Goal: Check status: Check status

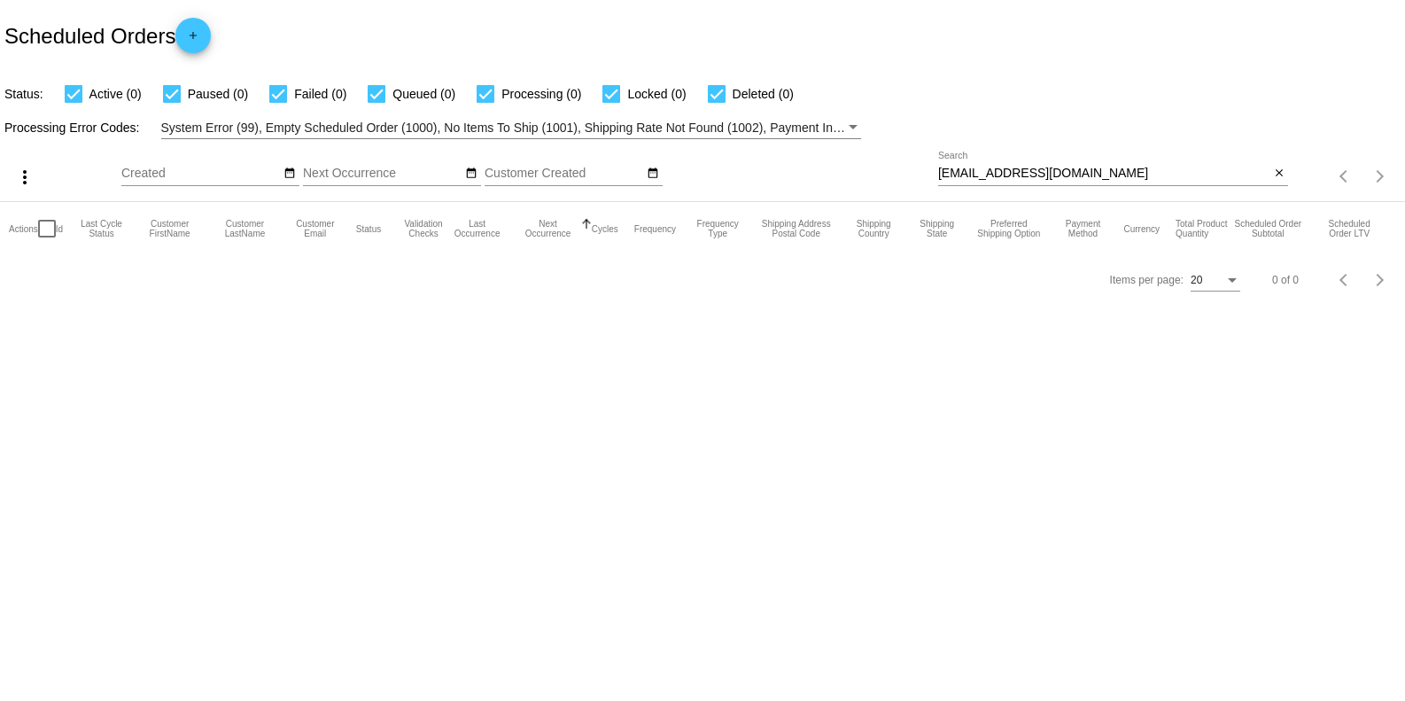
click at [1291, 174] on div "Items per page: 20 0 of 0" at bounding box center [1346, 176] width 117 height 50
click at [1285, 172] on button "close" at bounding box center [1279, 174] width 19 height 19
click at [1289, 202] on mat-table "Actions Id Last Cycle Status Customer FirstName Customer LastName Customer Emai…" at bounding box center [702, 228] width 1405 height 53
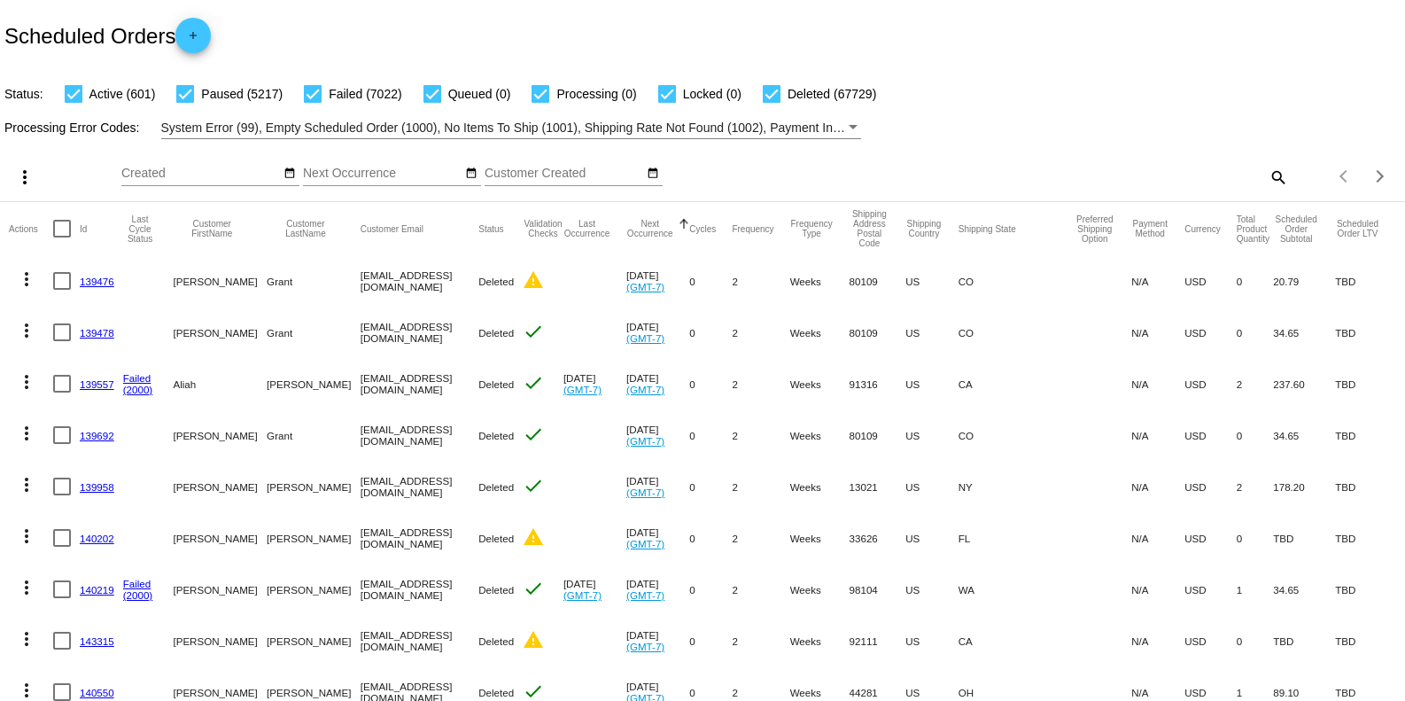
click at [1267, 180] on mat-icon "search" at bounding box center [1277, 176] width 21 height 27
click at [1052, 177] on input "Search" at bounding box center [1113, 174] width 350 height 14
paste input "[EMAIL_ADDRESS][DOMAIN_NAME]"
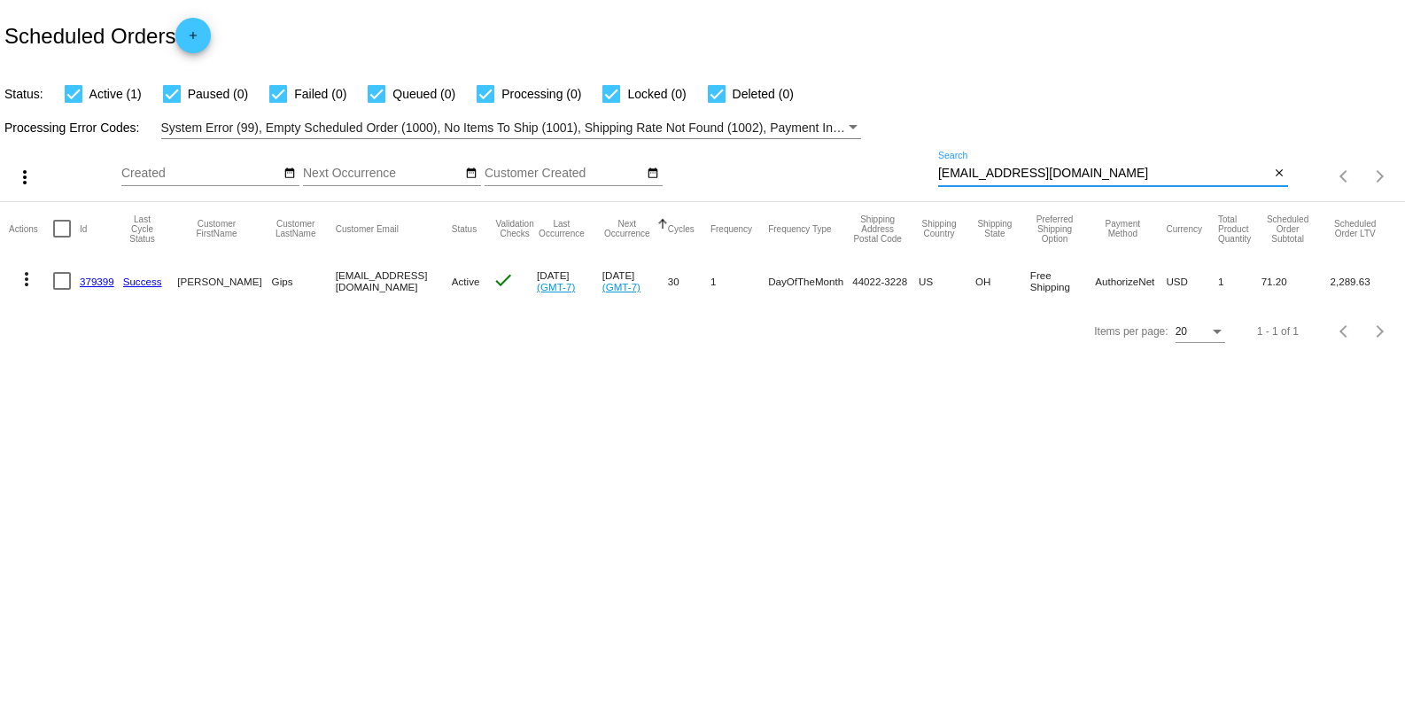
type input "[EMAIL_ADDRESS][DOMAIN_NAME]"
click at [87, 284] on link "379399" at bounding box center [97, 282] width 35 height 12
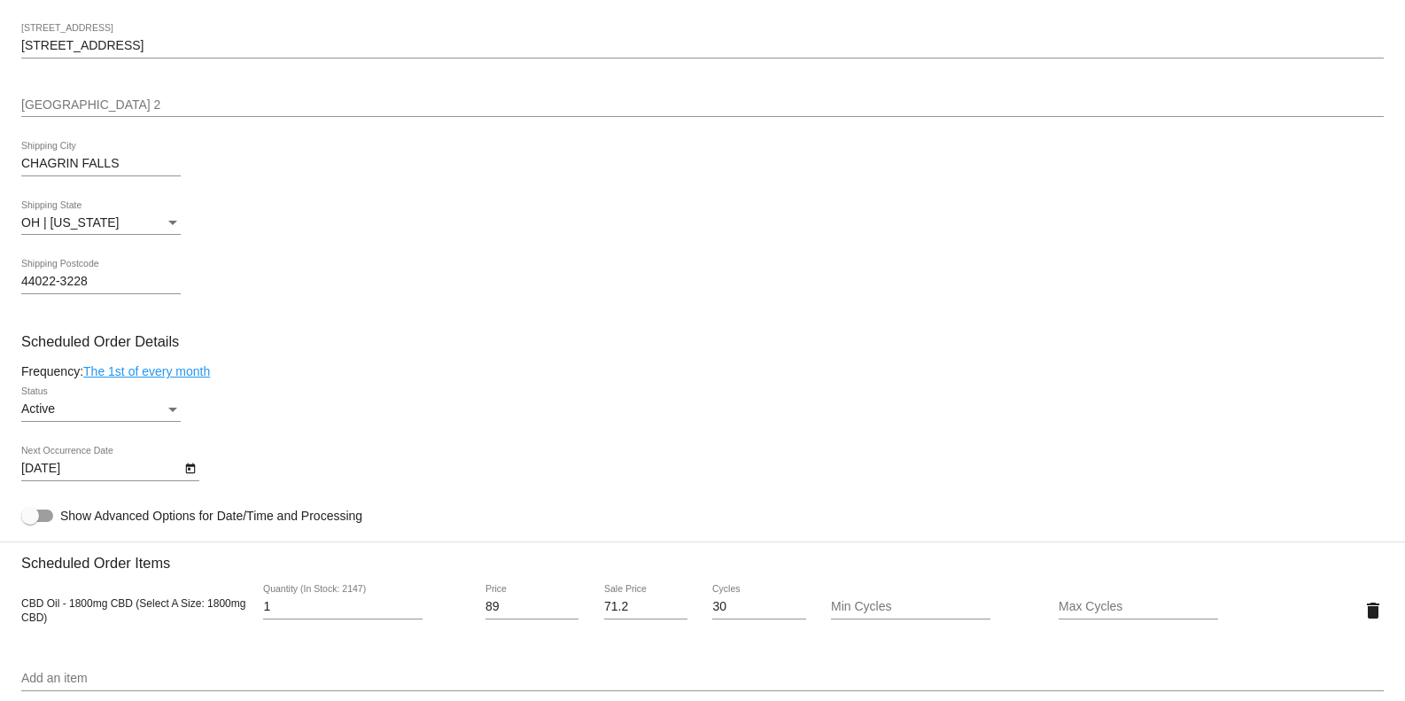
scroll to position [827, 0]
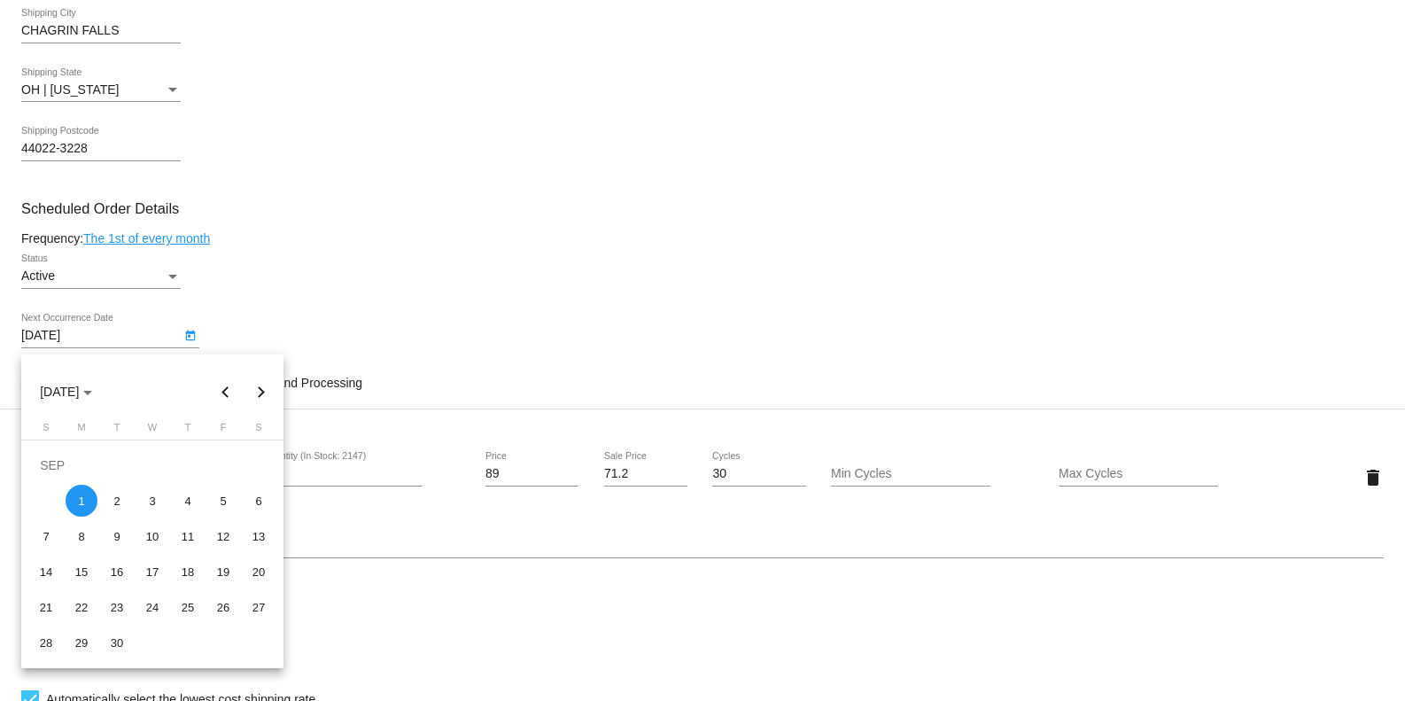
drag, startPoint x: 109, startPoint y: 337, endPoint x: 7, endPoint y: 337, distance: 101.9
click at [7, 337] on body "arrow_back Scheduled Order #379399 Active more_vert Last Processing Cycle ID: 3…" at bounding box center [702, 350] width 1405 height 701
drag, startPoint x: 80, startPoint y: 337, endPoint x: -39, endPoint y: 349, distance: 119.4
click at [0, 349] on html "arrow_back Scheduled Order #379399 Active more_vert Last Processing Cycle ID: 3…" at bounding box center [702, 350] width 1405 height 701
click at [574, 250] on div at bounding box center [702, 350] width 1405 height 701
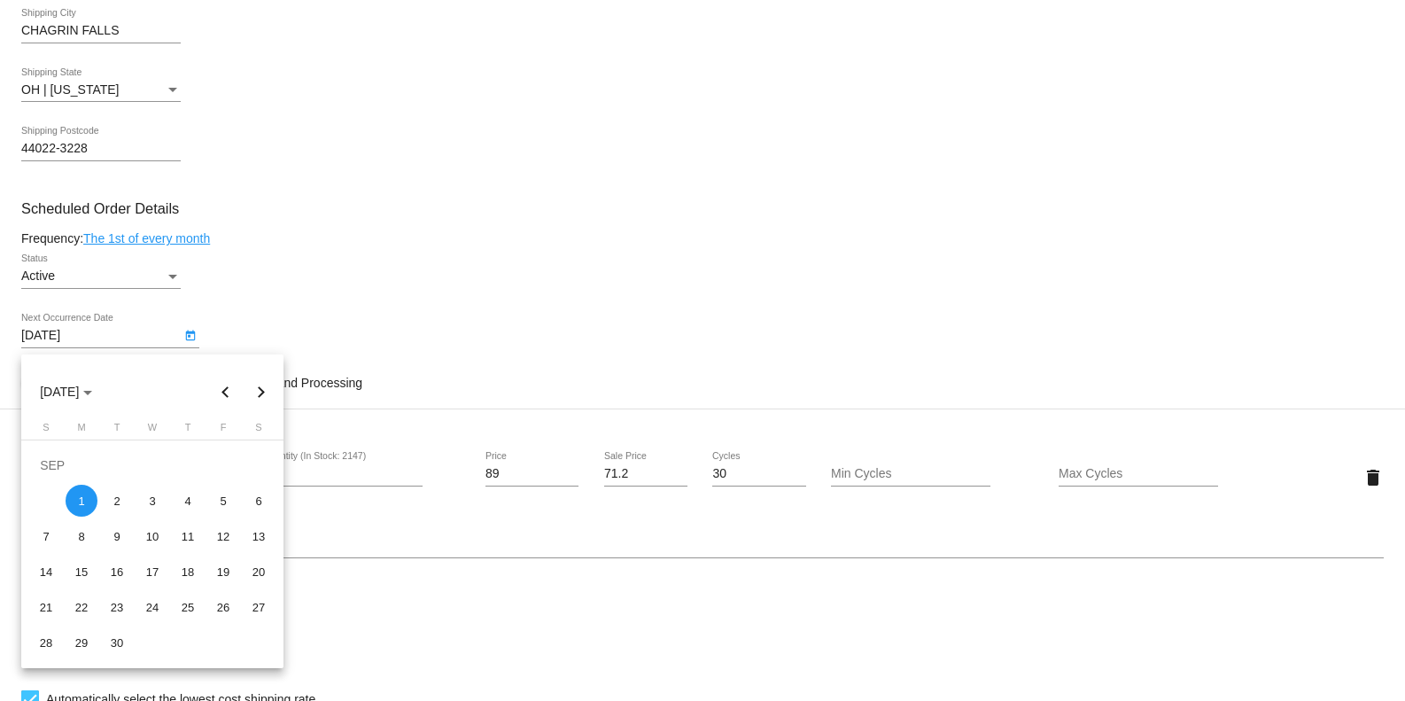
click at [556, 279] on div at bounding box center [702, 350] width 1405 height 701
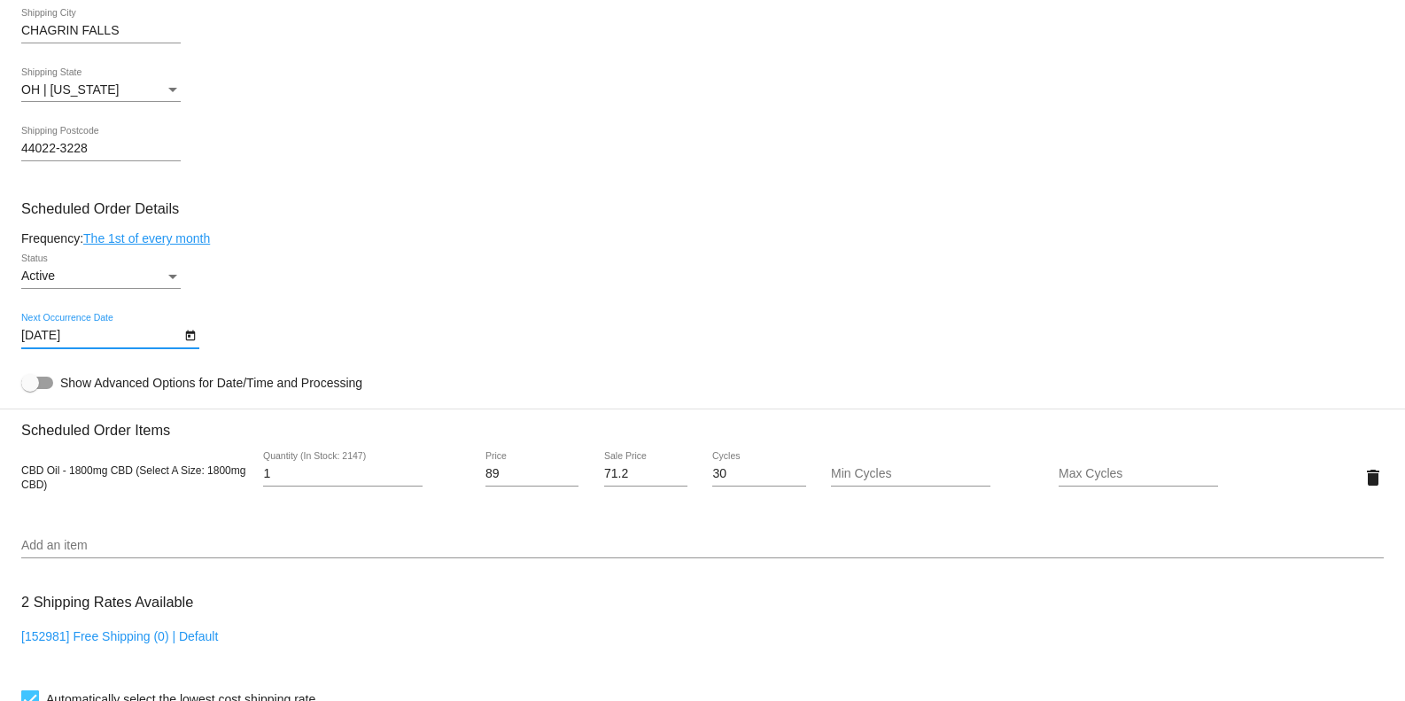
click at [131, 239] on link "The 1st of every month" at bounding box center [146, 238] width 127 height 14
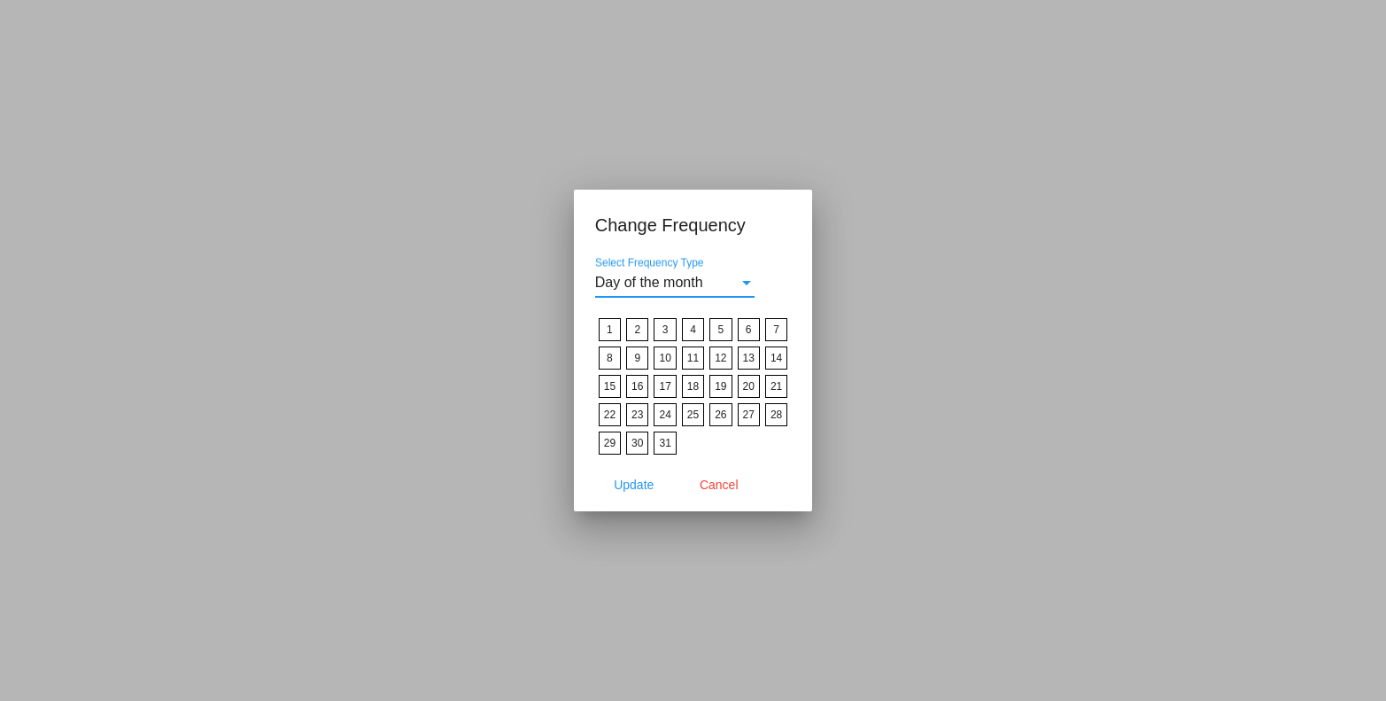
click at [745, 282] on div "Select Frequency Type" at bounding box center [747, 283] width 16 height 16
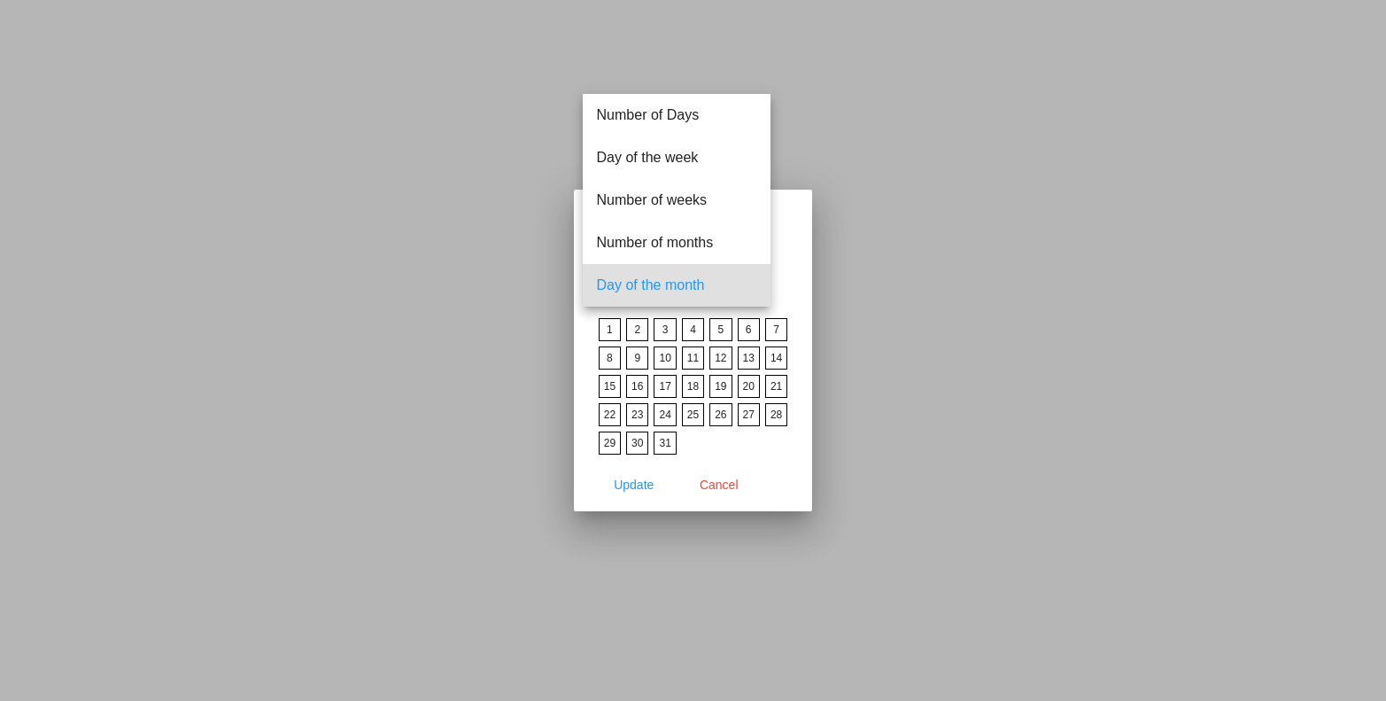
click at [737, 484] on div at bounding box center [693, 350] width 1386 height 701
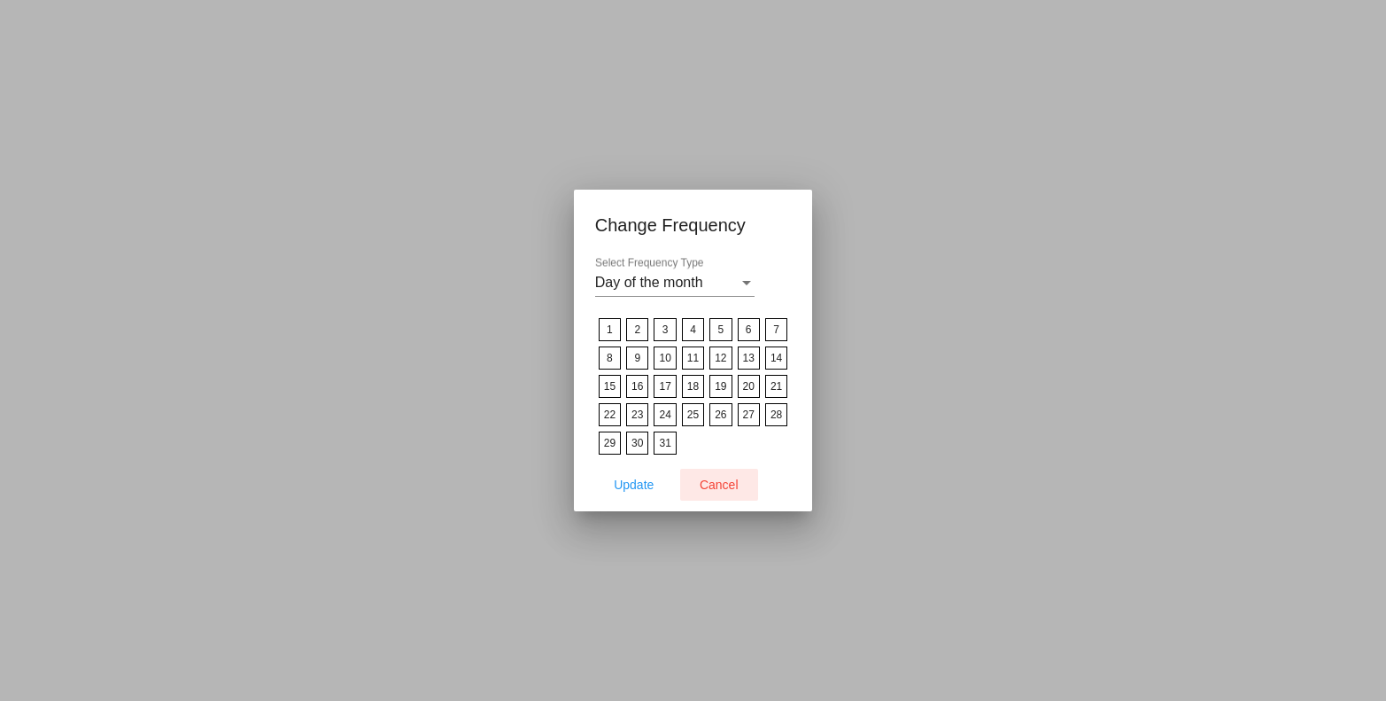
click at [741, 478] on button "Cancel" at bounding box center [719, 485] width 78 height 32
